Goal: Information Seeking & Learning: Learn about a topic

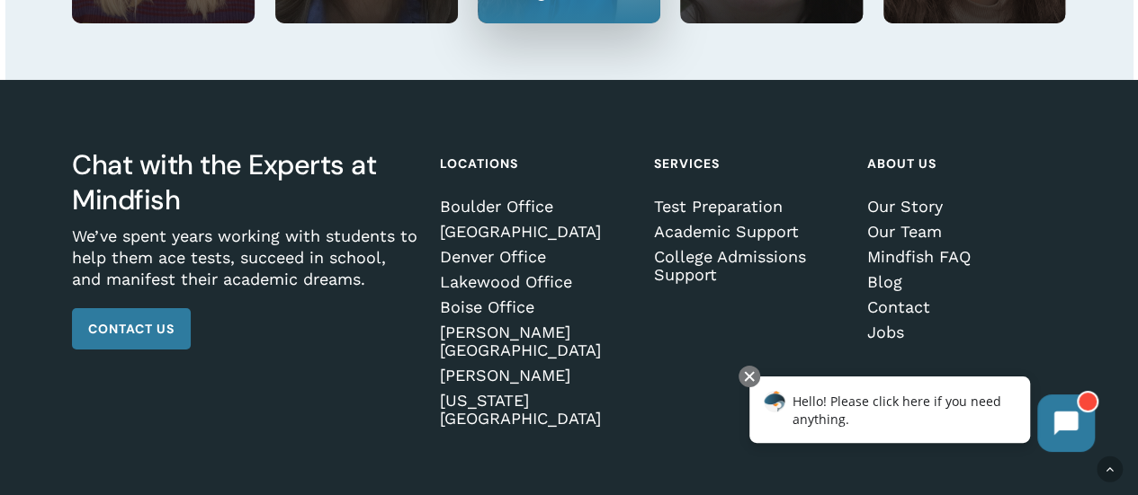
scroll to position [3250, 0]
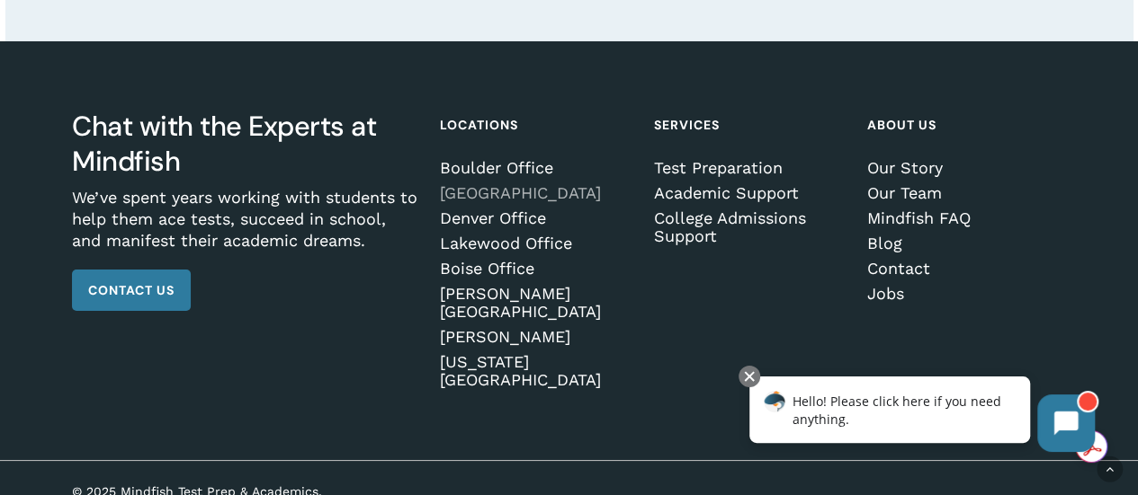
click at [553, 202] on link "[GEOGRAPHIC_DATA]" at bounding box center [536, 193] width 193 height 18
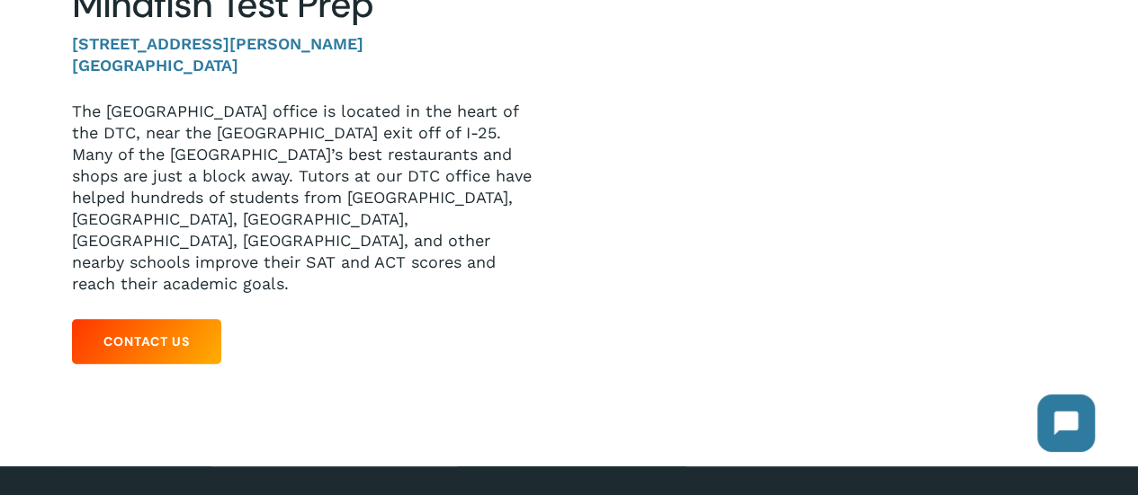
scroll to position [149, 0]
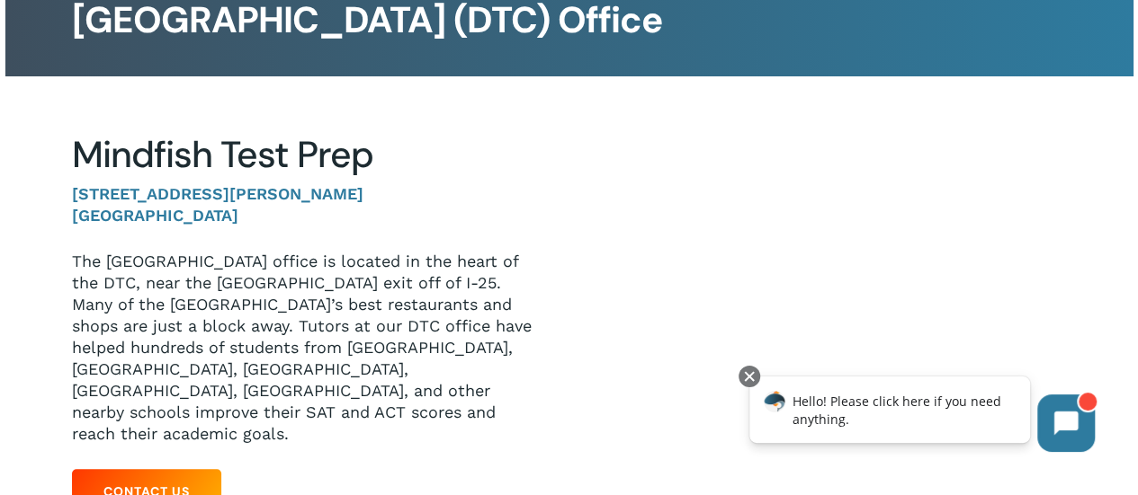
click html "Hello! Please click here if you need anything."
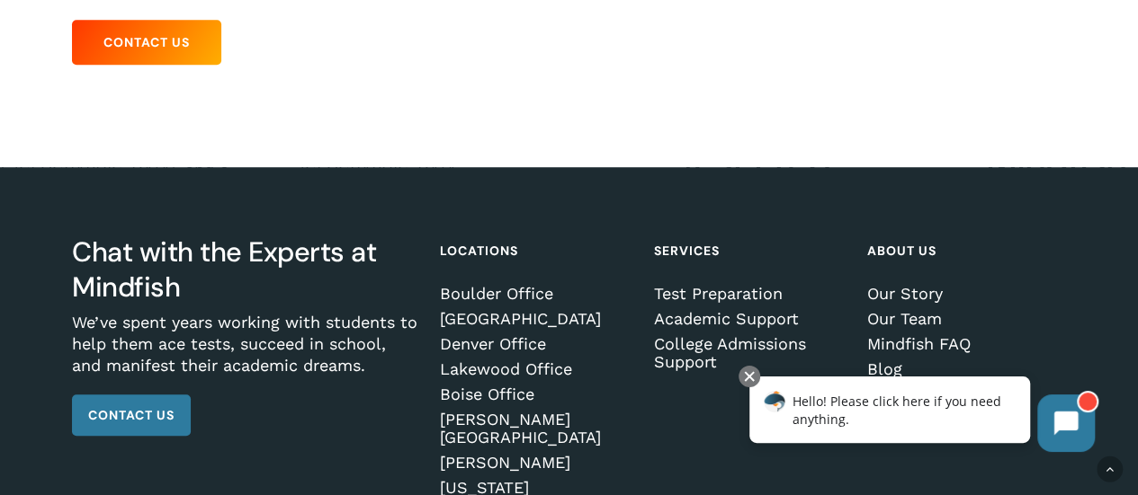
scroll to position [692, 0]
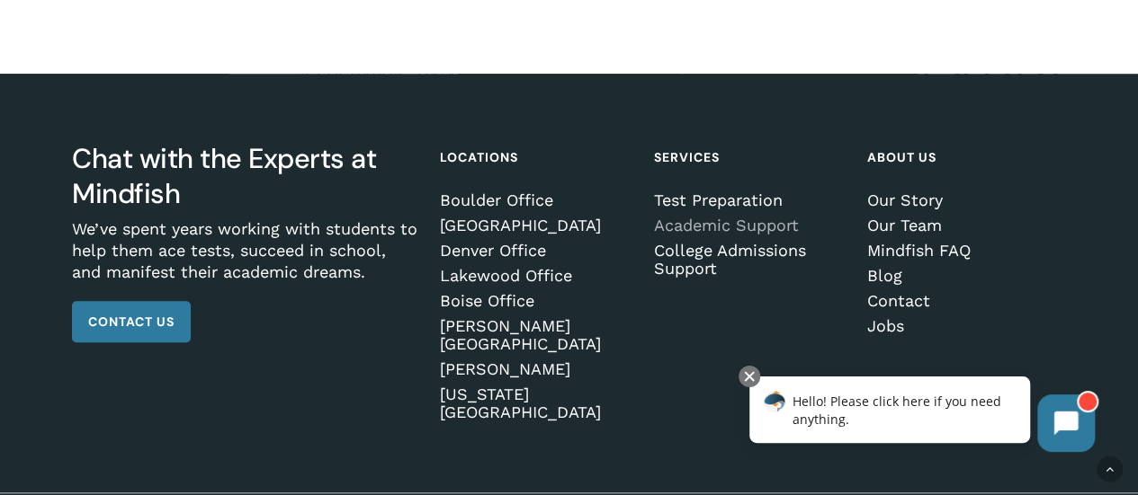
click at [694, 217] on link "Academic Support" at bounding box center [749, 226] width 193 height 18
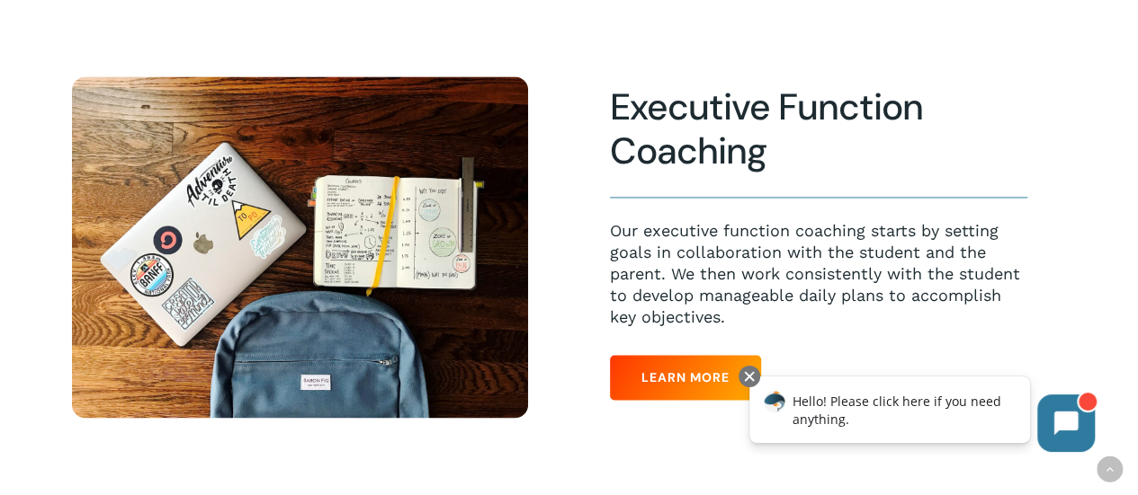
scroll to position [1336, 0]
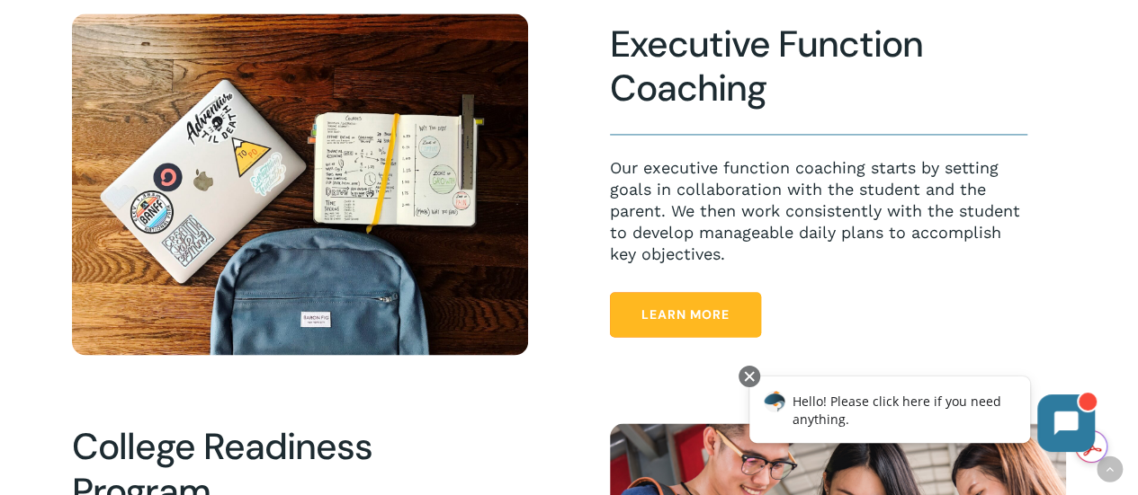
click at [736, 316] on link "Learn More" at bounding box center [685, 314] width 151 height 45
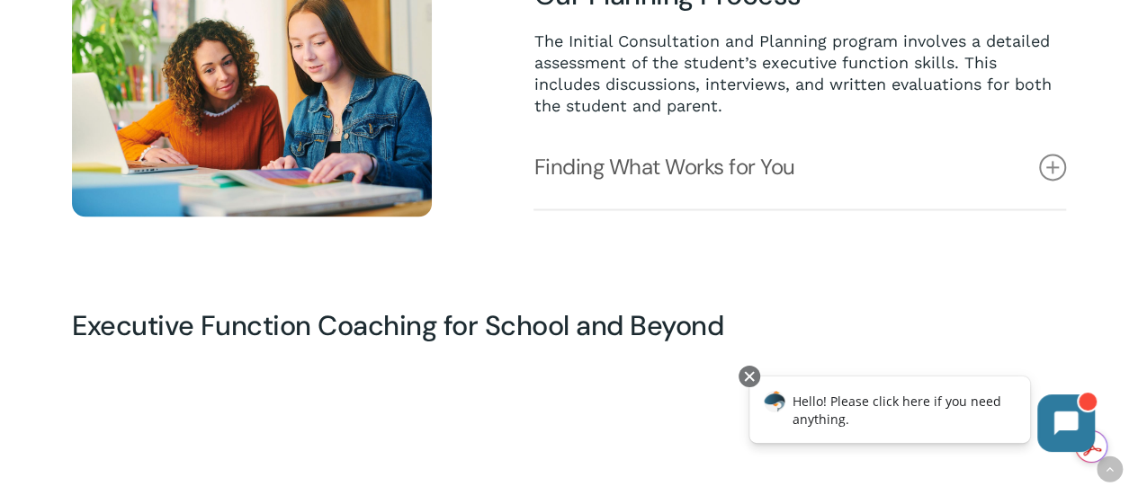
scroll to position [1349, 0]
